Goal: Task Accomplishment & Management: Manage account settings

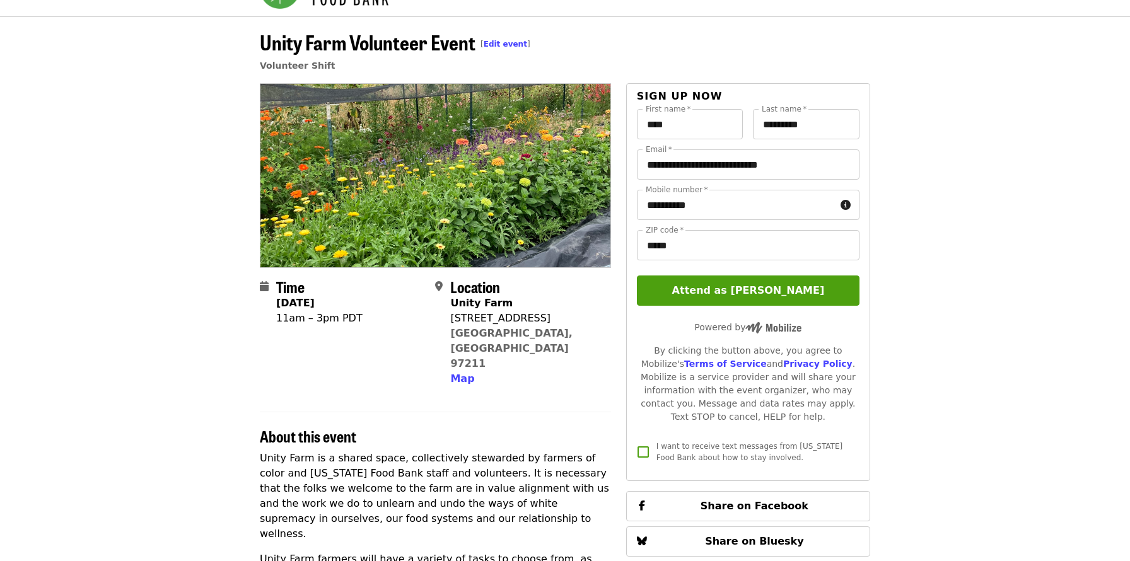
scroll to position [42, 0]
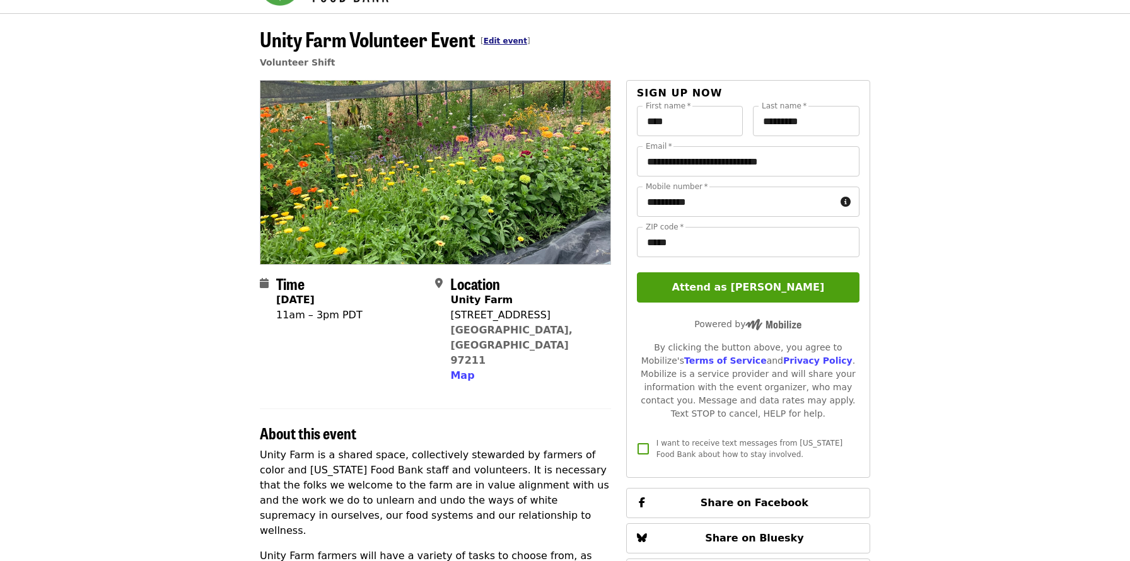
click at [514, 40] on link "Edit event" at bounding box center [504, 41] width 43 height 9
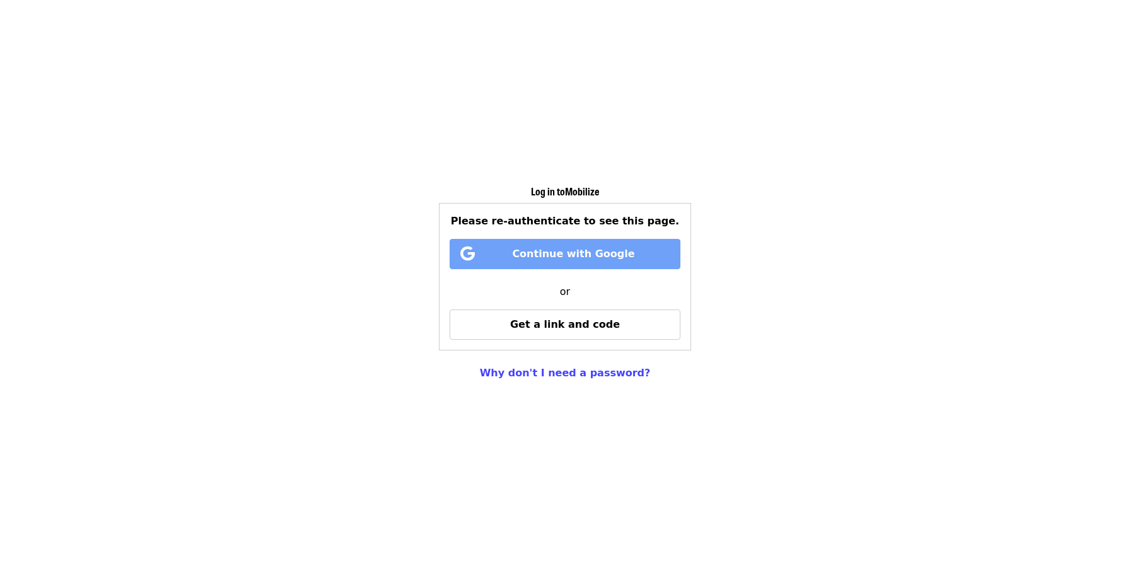
click at [523, 254] on span "Continue with Google" at bounding box center [573, 254] width 122 height 12
